Goal: Use online tool/utility: Use online tool/utility

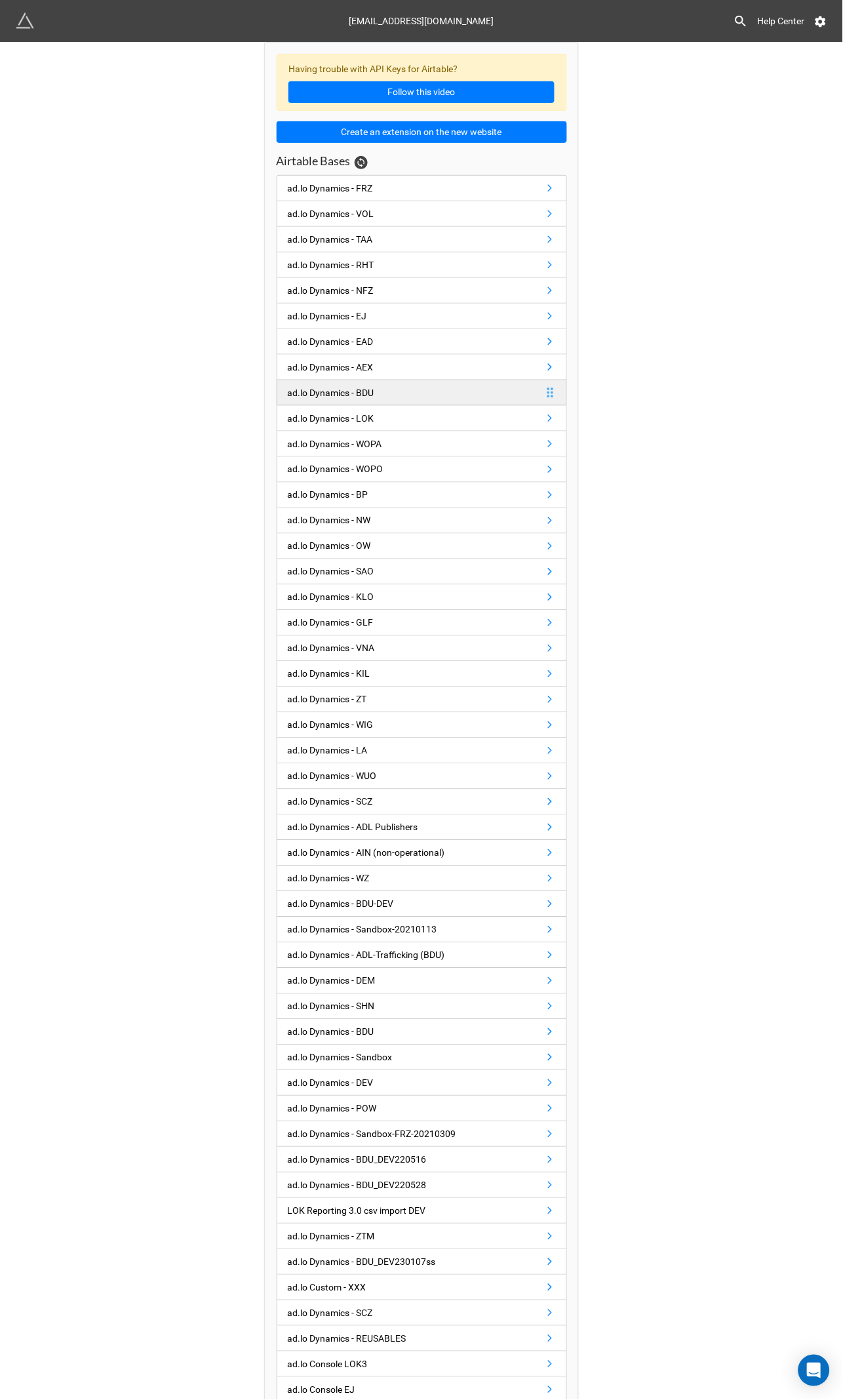
click at [326, 400] on div "ad.lo Dynamics - BDU" at bounding box center [331, 392] width 87 height 14
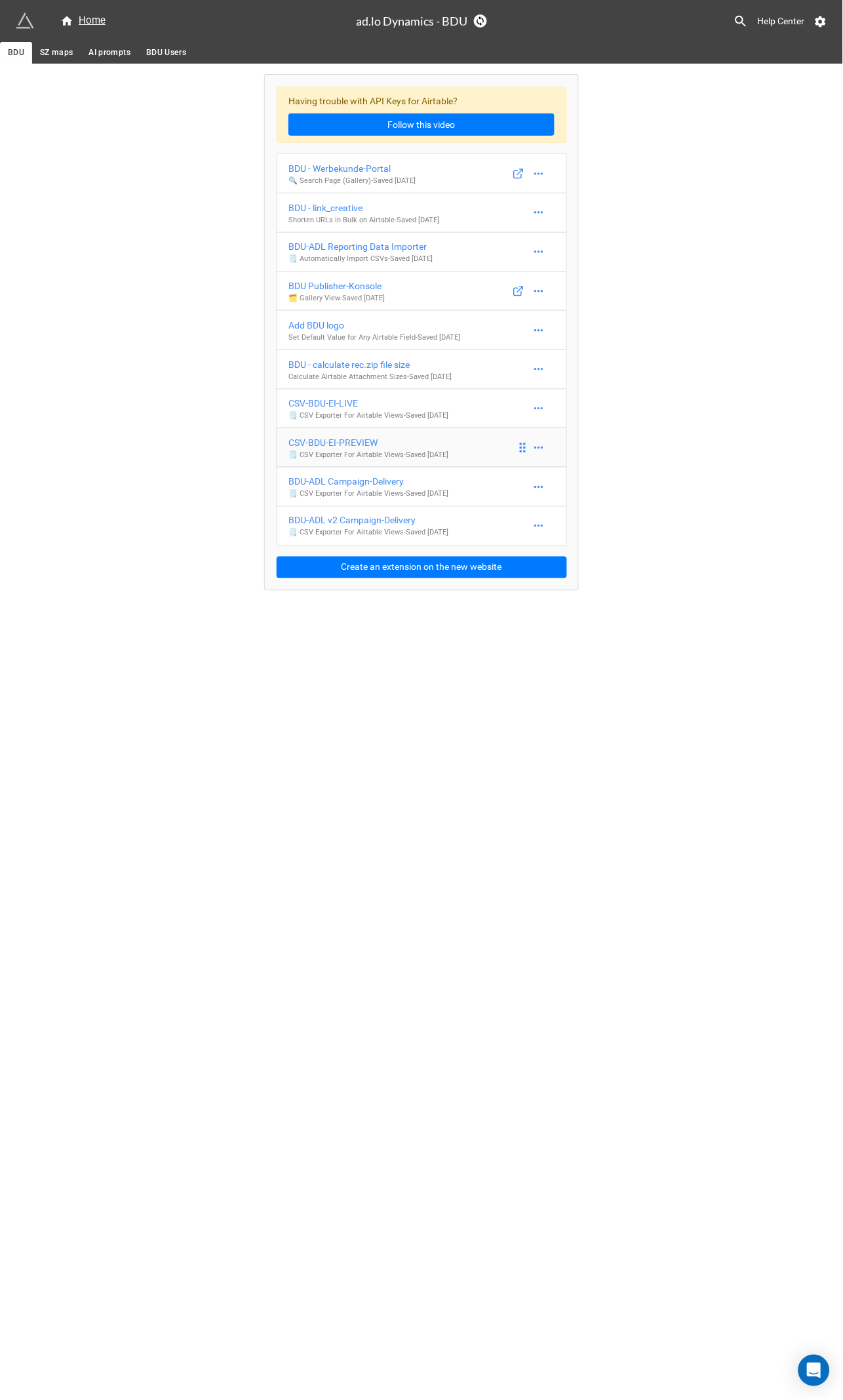
click at [340, 445] on div "CSV-BDU-EI-PREVIEW" at bounding box center [368, 442] width 160 height 14
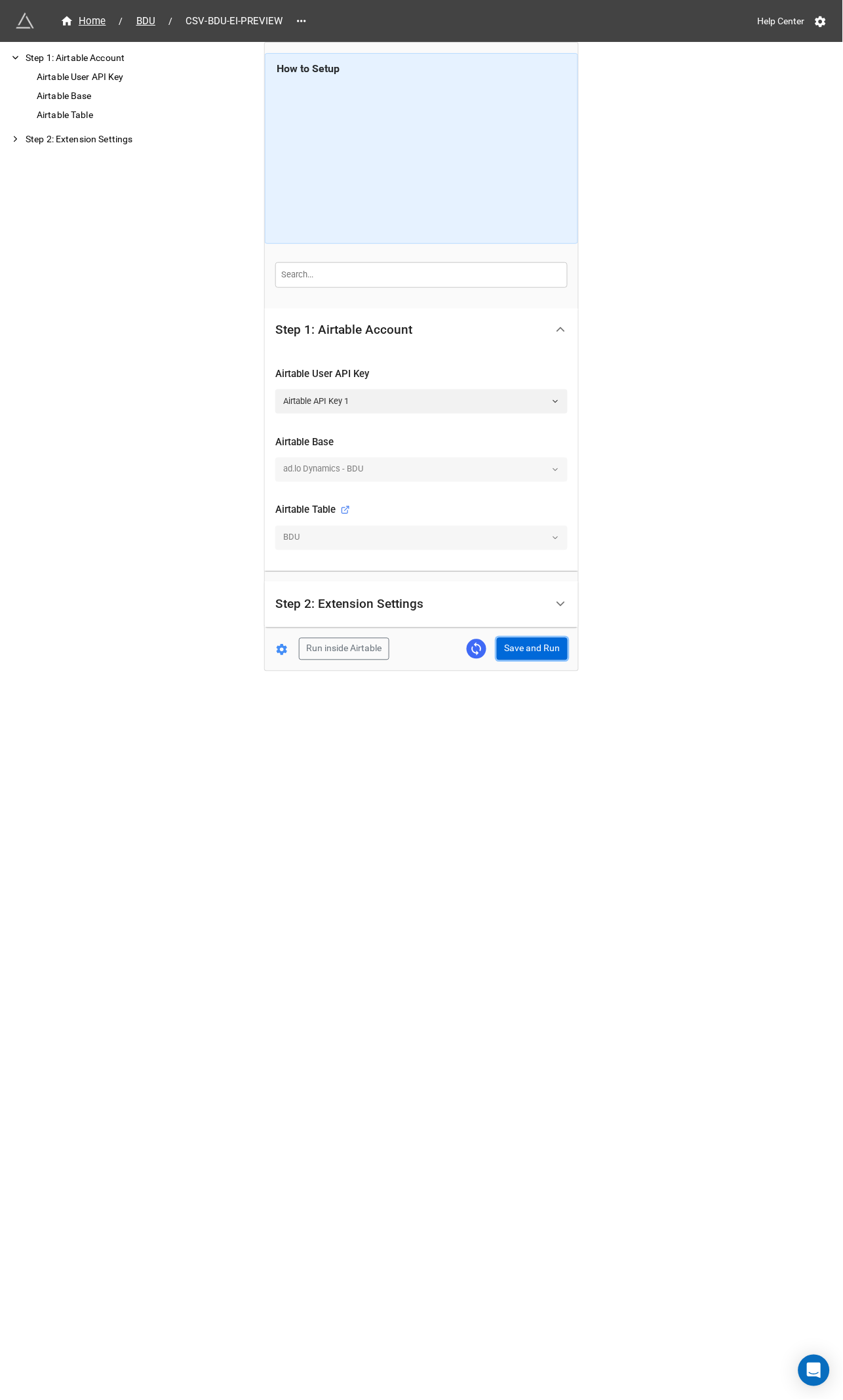
click at [522, 646] on button "Save and Run" at bounding box center [532, 649] width 71 height 23
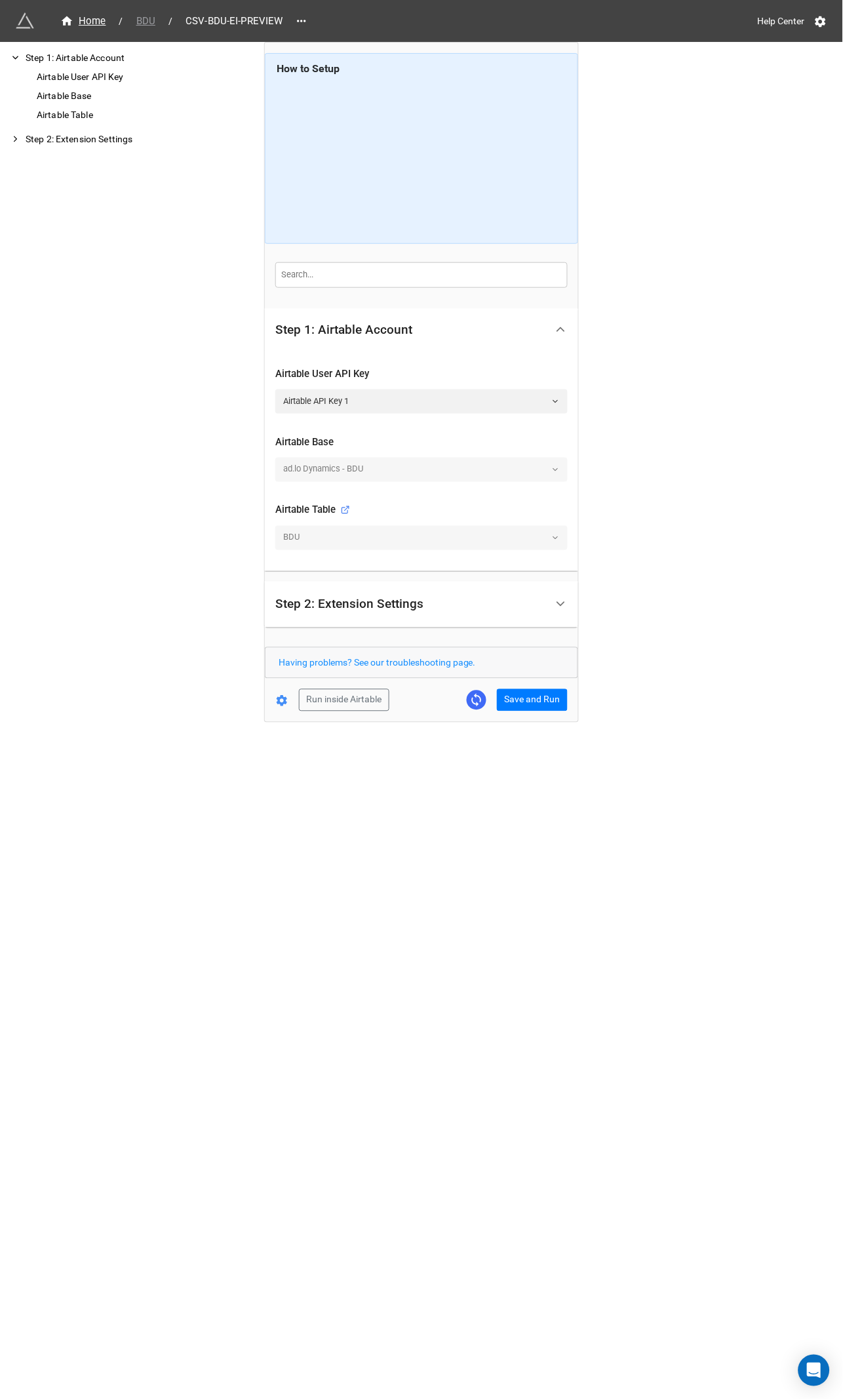
click at [142, 20] on span "BDU" at bounding box center [145, 21] width 35 height 15
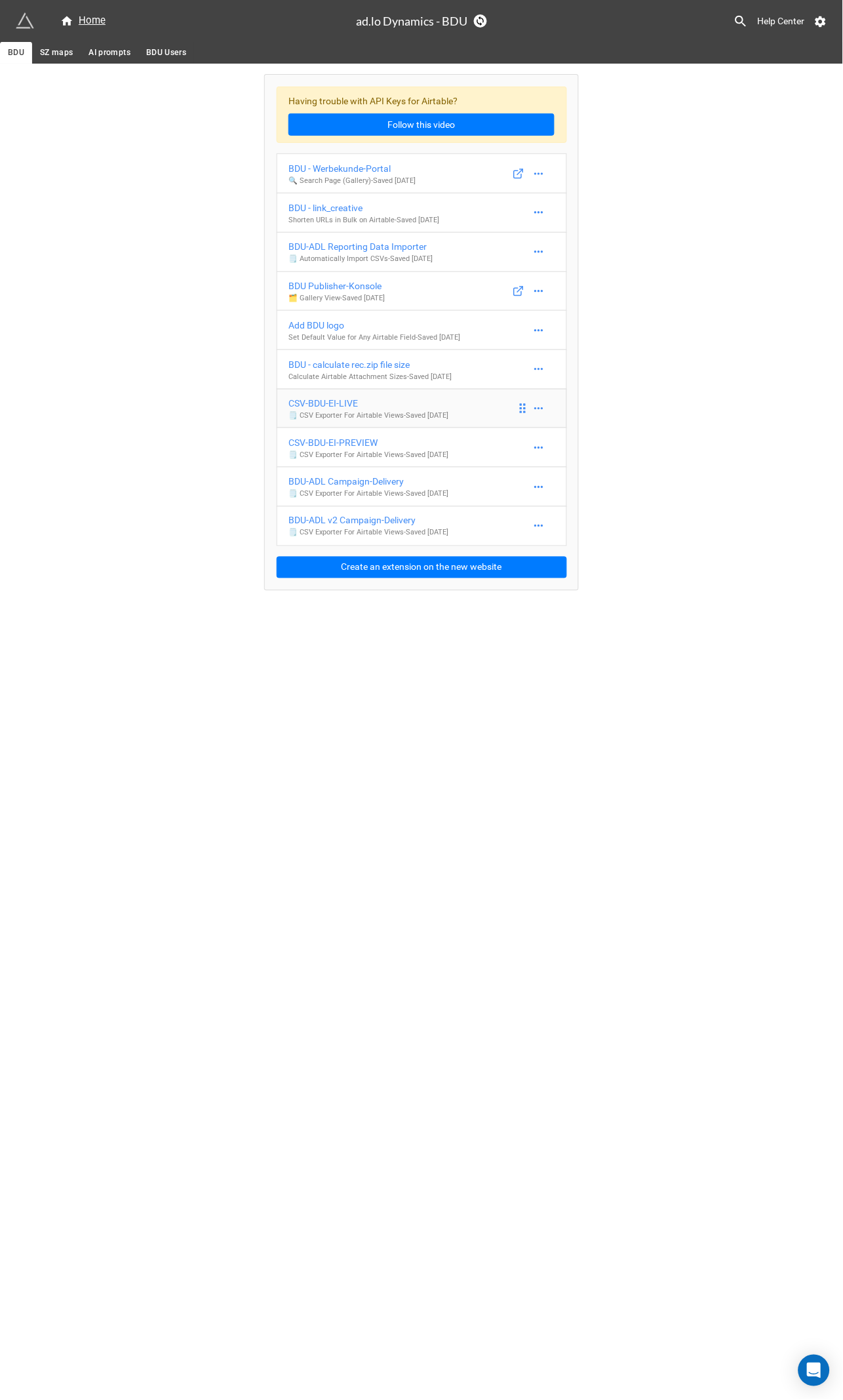
click at [323, 411] on div "CSV-BDU-EI-LIVE" at bounding box center [368, 403] width 160 height 14
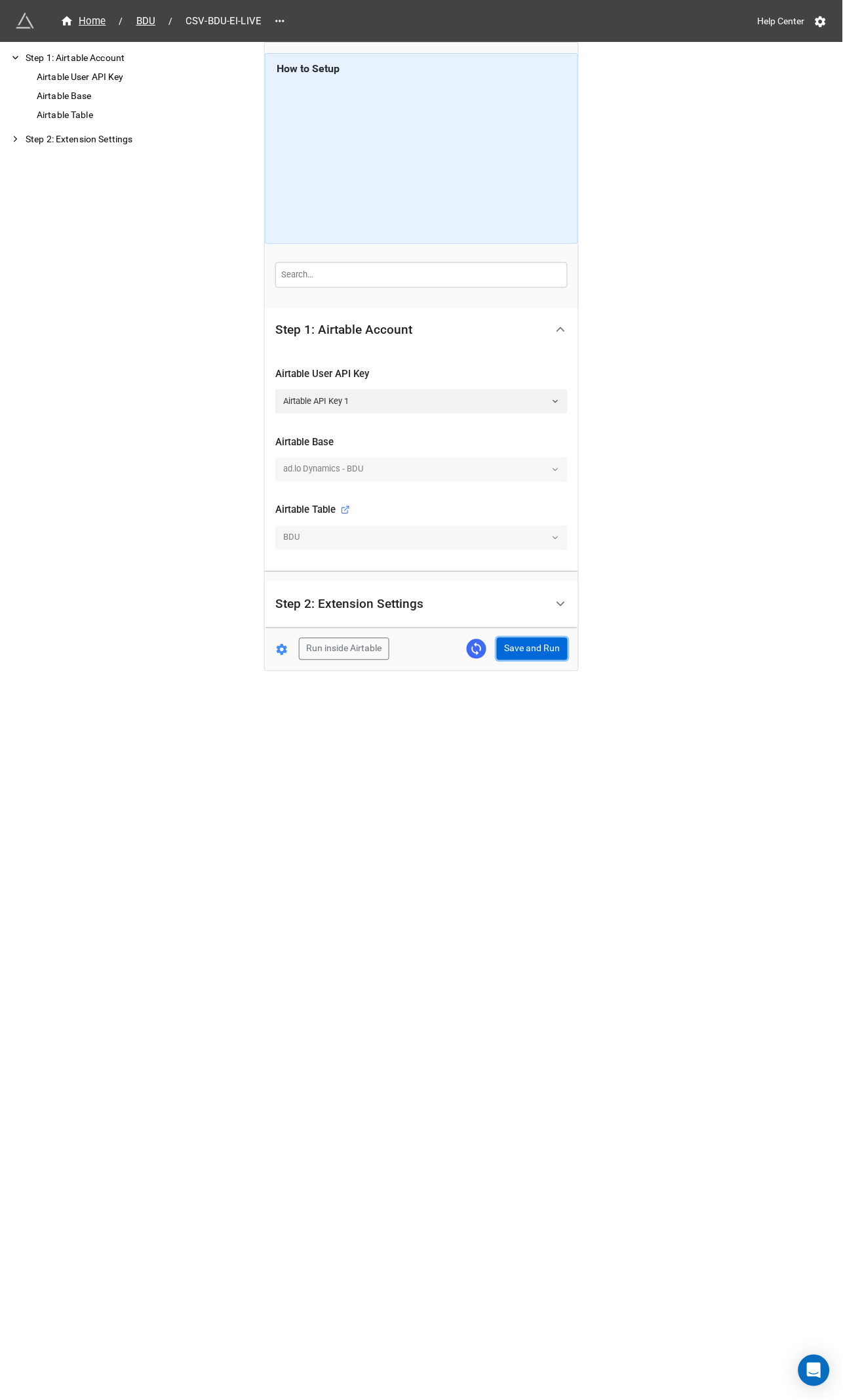
click at [510, 646] on button "Save and Run" at bounding box center [532, 649] width 71 height 23
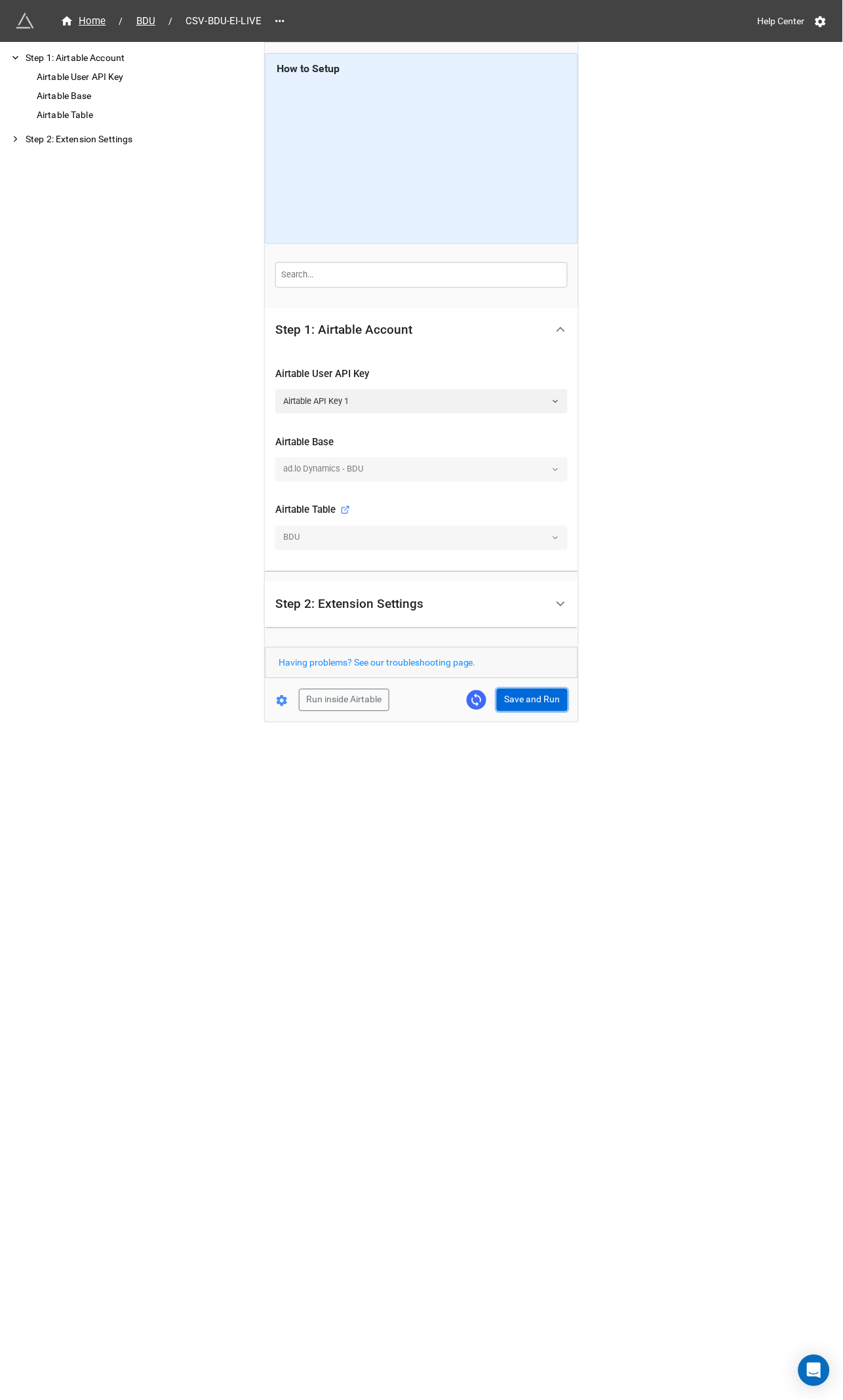
click at [542, 701] on button "Save and Run" at bounding box center [532, 700] width 71 height 23
click at [148, 19] on span "BDU" at bounding box center [145, 21] width 35 height 15
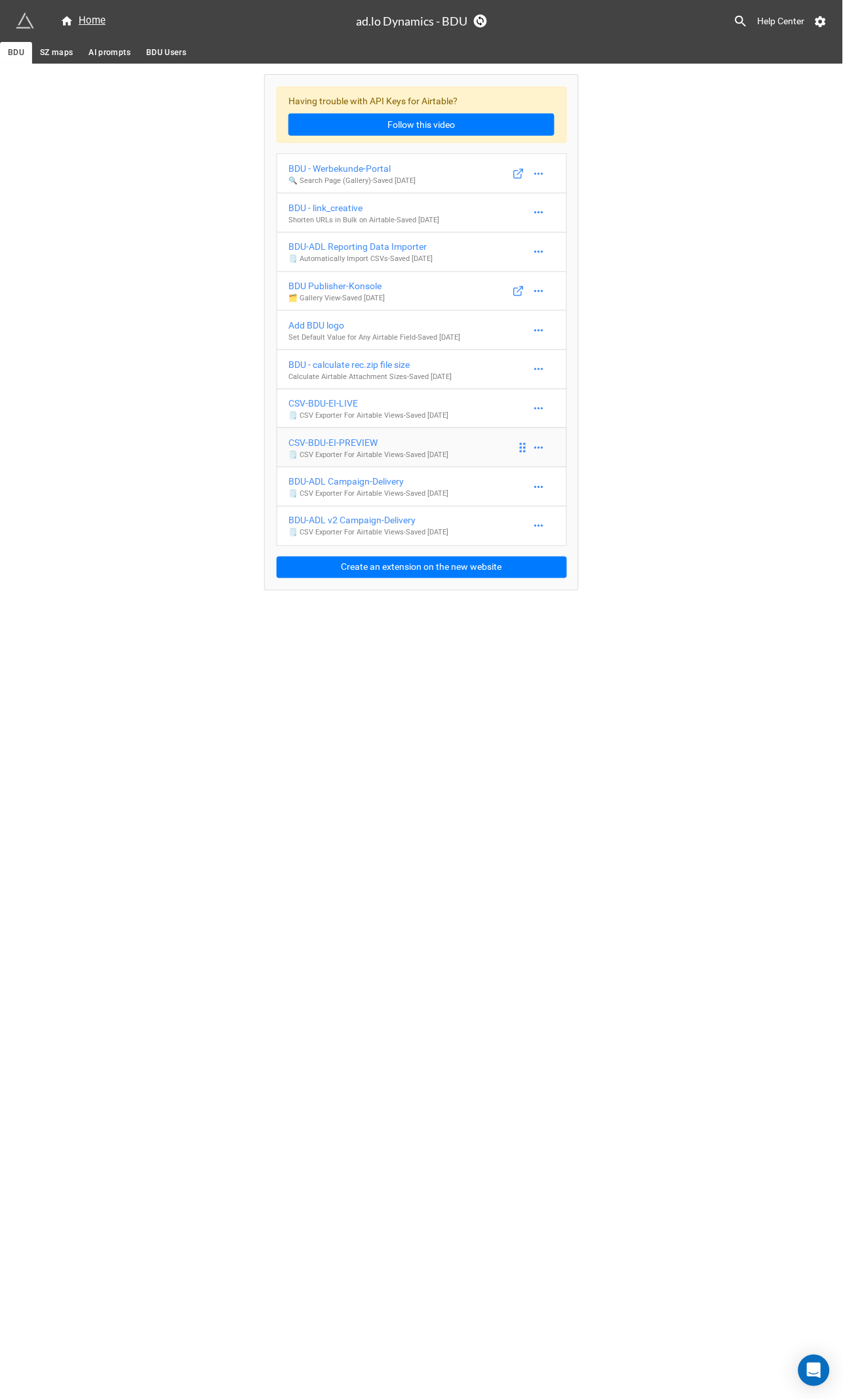
click at [340, 440] on div "CSV-BDU-EI-PREVIEW" at bounding box center [368, 442] width 160 height 14
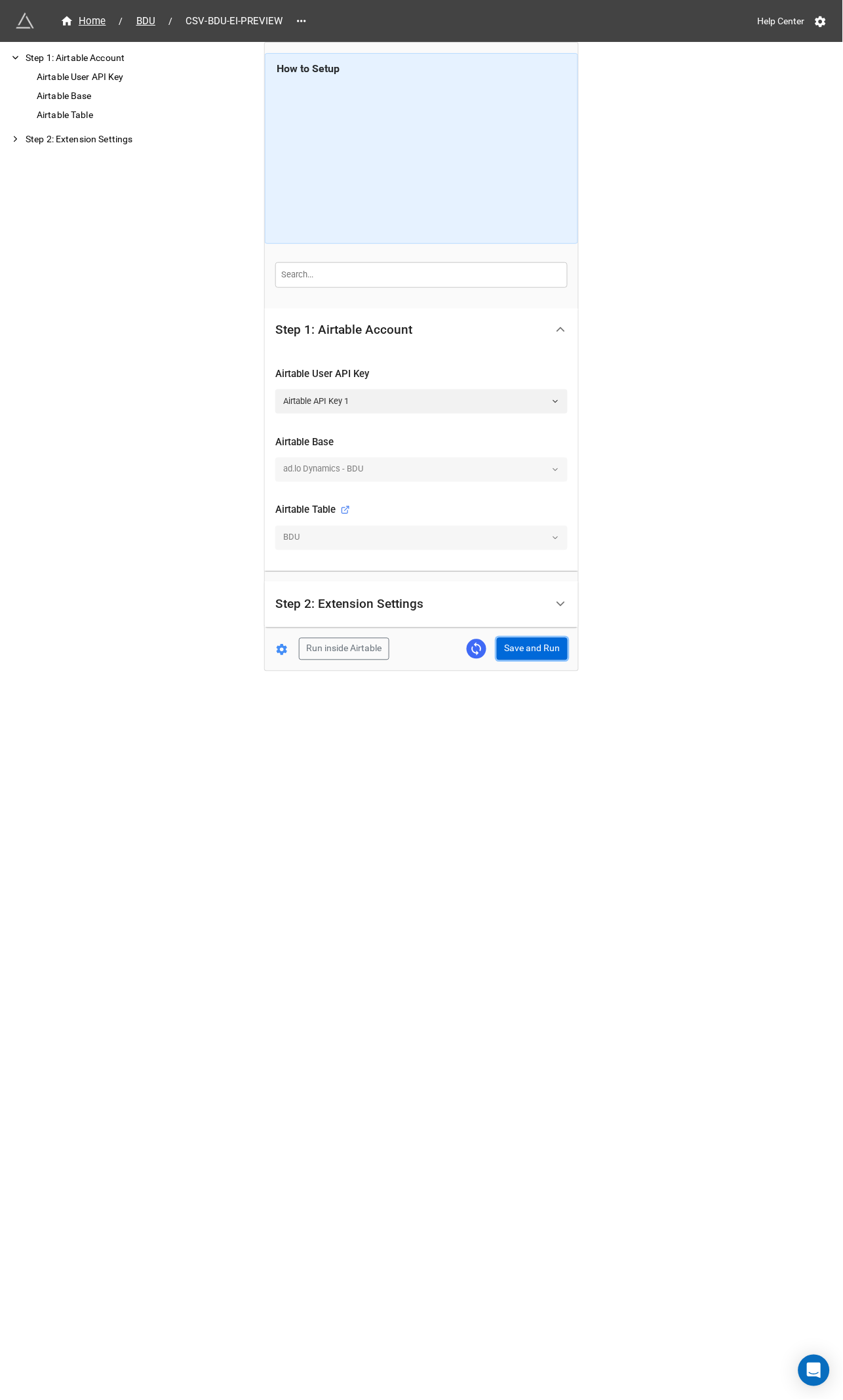
click at [537, 642] on button "Save and Run" at bounding box center [532, 649] width 71 height 23
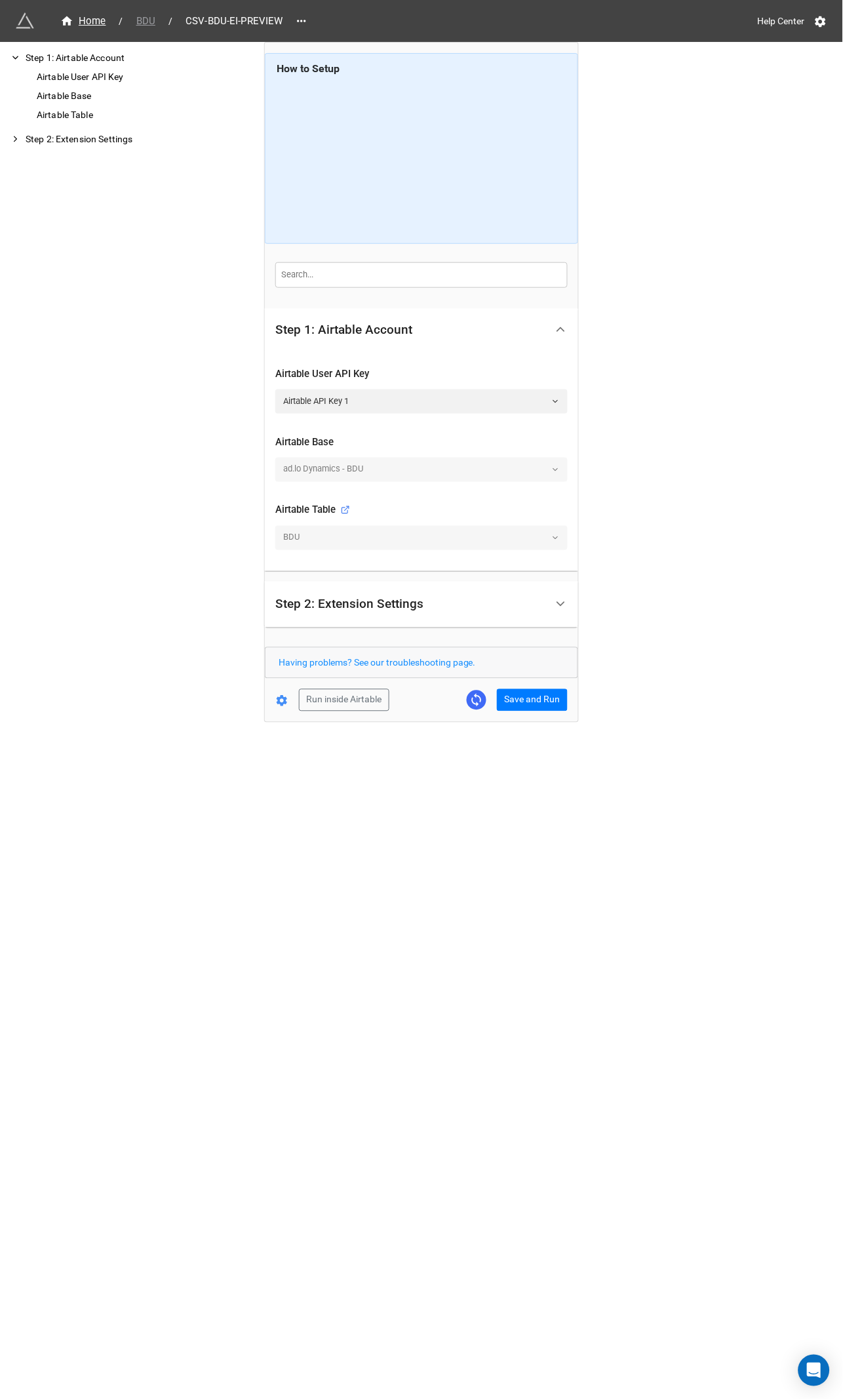
click at [146, 23] on span "BDU" at bounding box center [145, 21] width 35 height 15
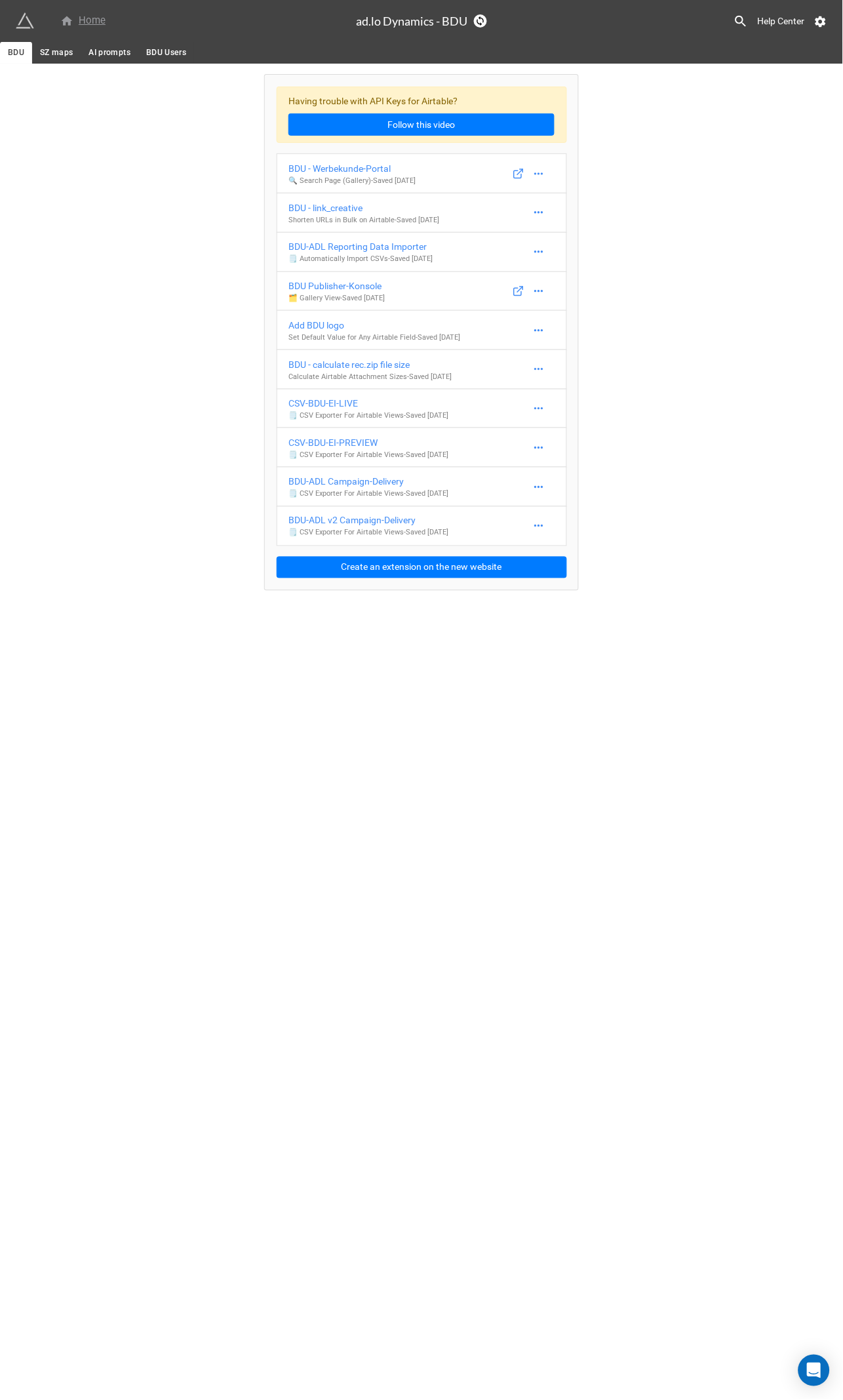
click at [92, 23] on div "Home" at bounding box center [83, 21] width 45 height 15
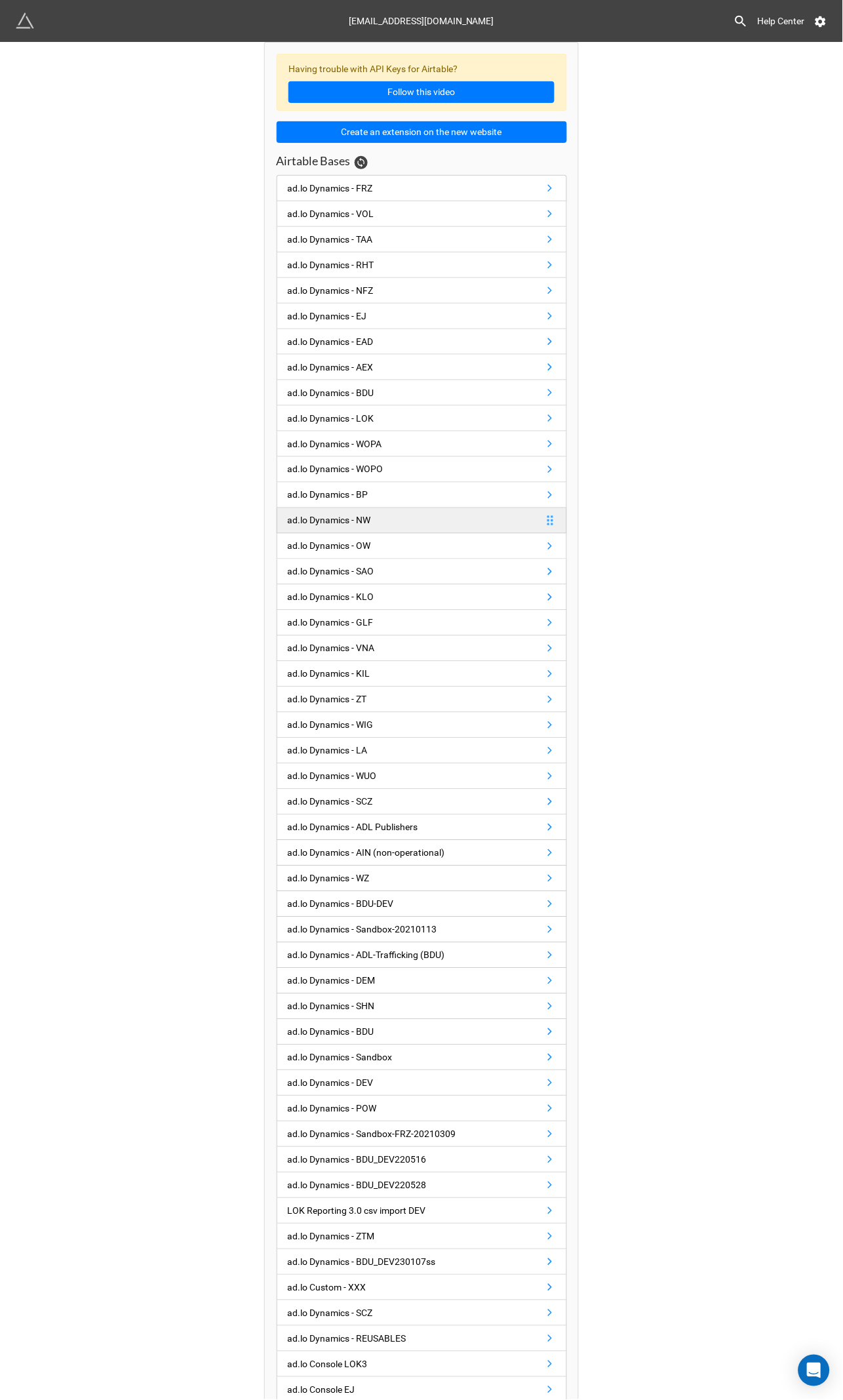
click at [327, 527] on div "ad.lo Dynamics - NW" at bounding box center [330, 520] width 83 height 14
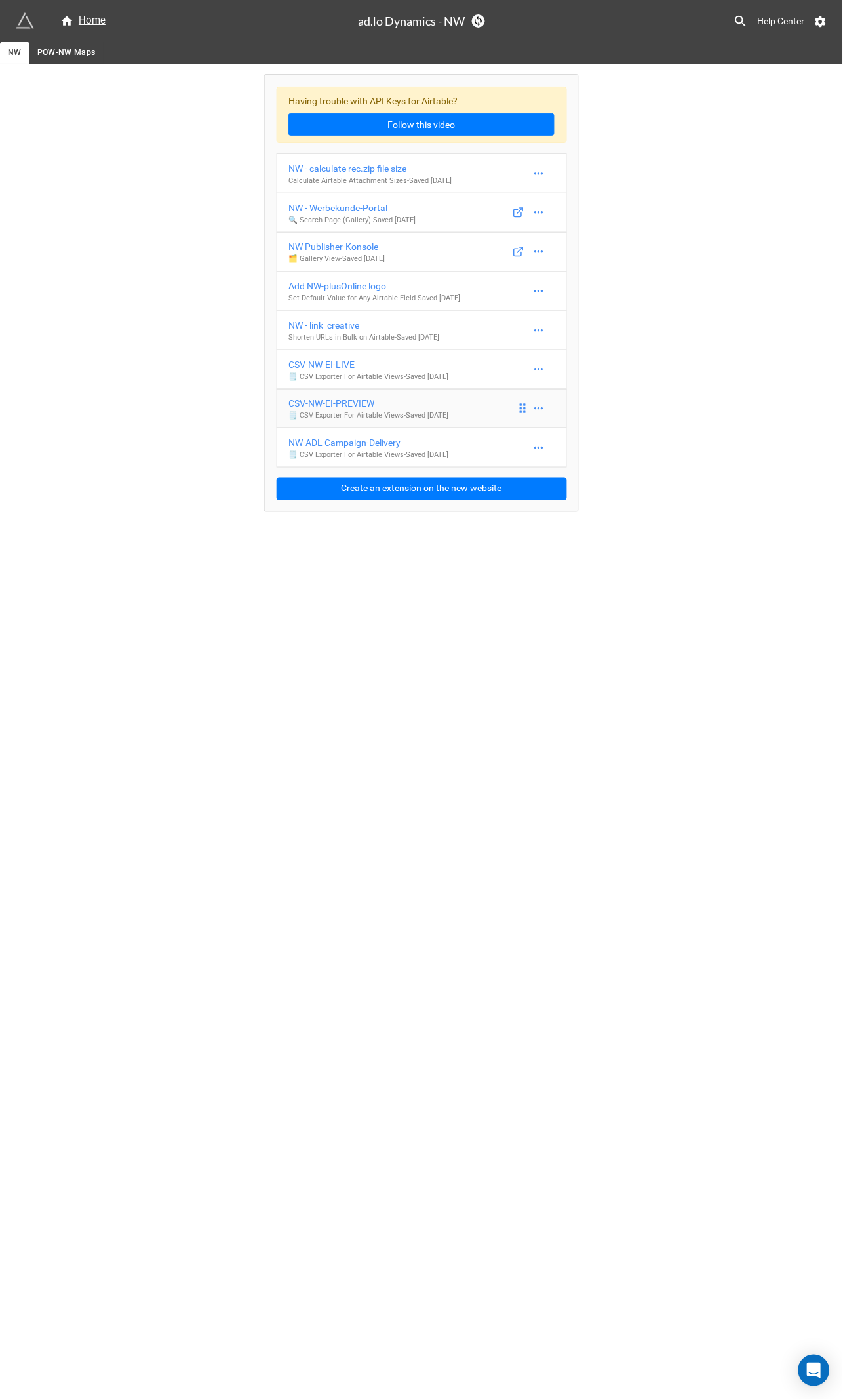
click at [356, 404] on div "CSV-NW-EI-PREVIEW" at bounding box center [368, 403] width 160 height 14
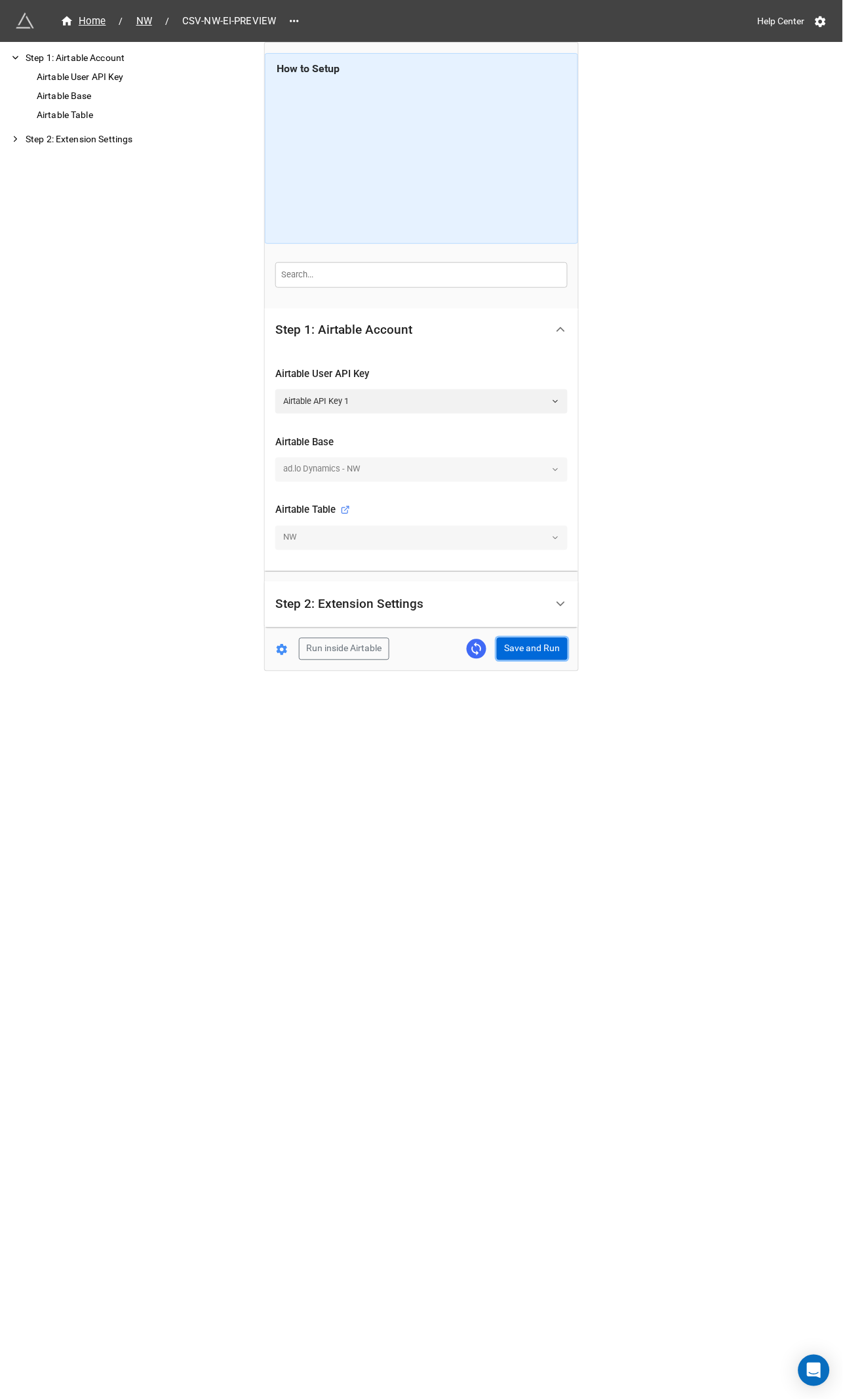
click at [516, 649] on button "Save and Run" at bounding box center [532, 649] width 71 height 23
